Goal: Go to known website: Access a specific website the user already knows

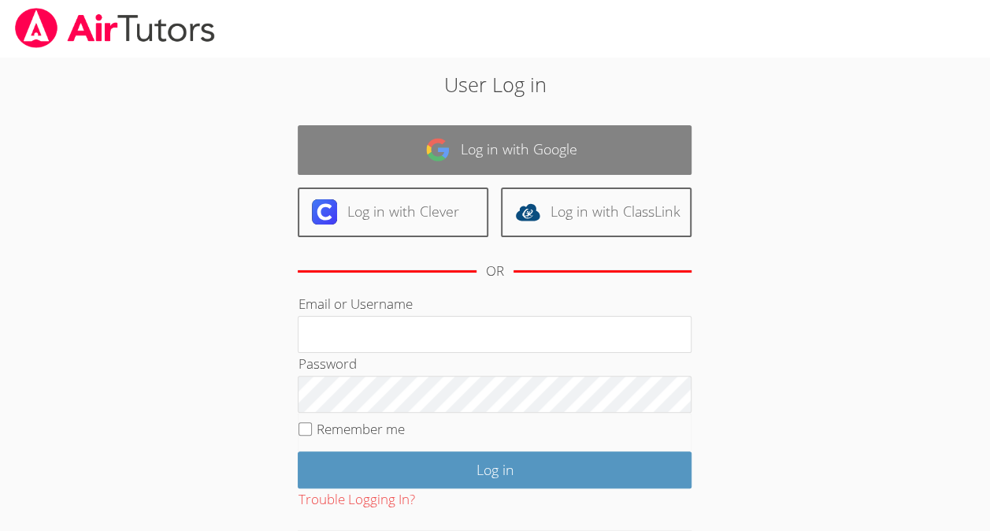
click at [535, 157] on link "Log in with Google" at bounding box center [495, 150] width 394 height 50
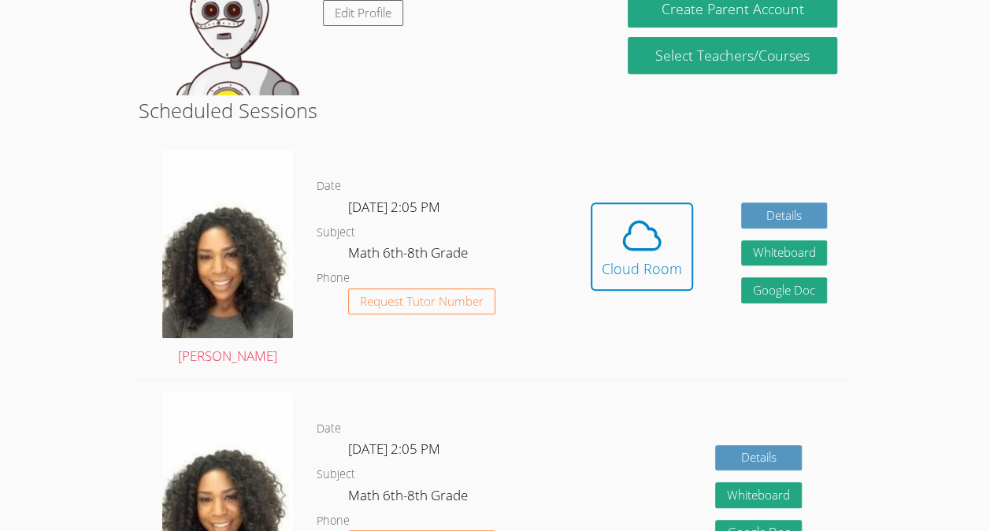
scroll to position [318, 0]
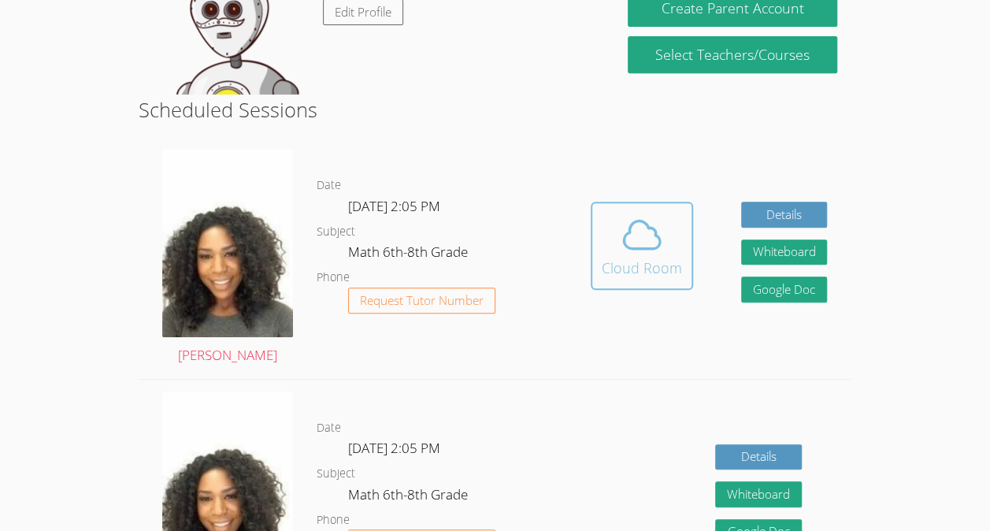
click at [601, 235] on span at bounding box center [641, 235] width 80 height 44
